Goal: Information Seeking & Learning: Learn about a topic

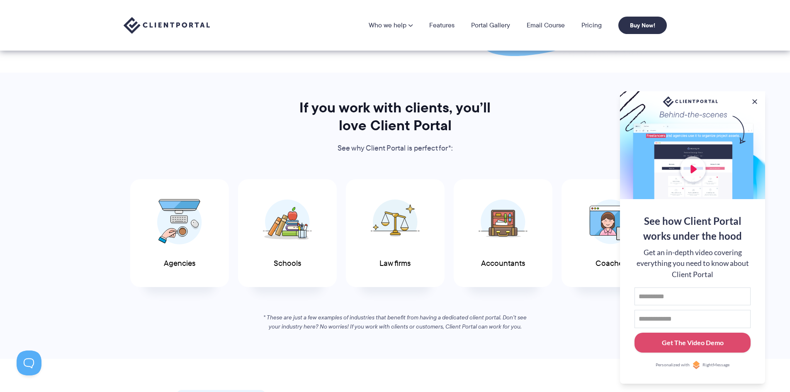
scroll to position [83, 0]
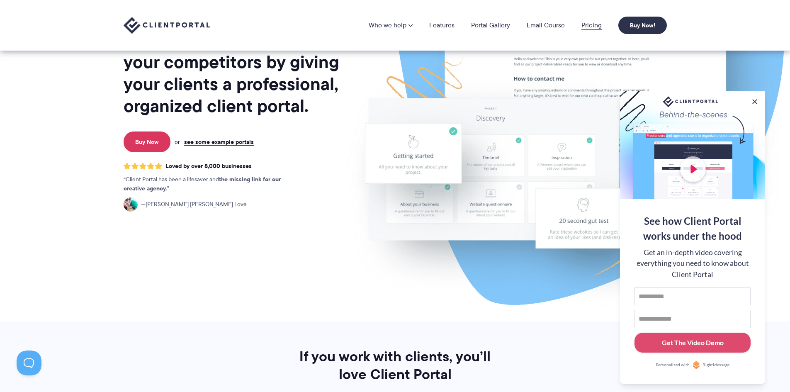
click at [597, 28] on link "Pricing" at bounding box center [591, 25] width 20 height 7
